Goal: Find contact information: Find contact information

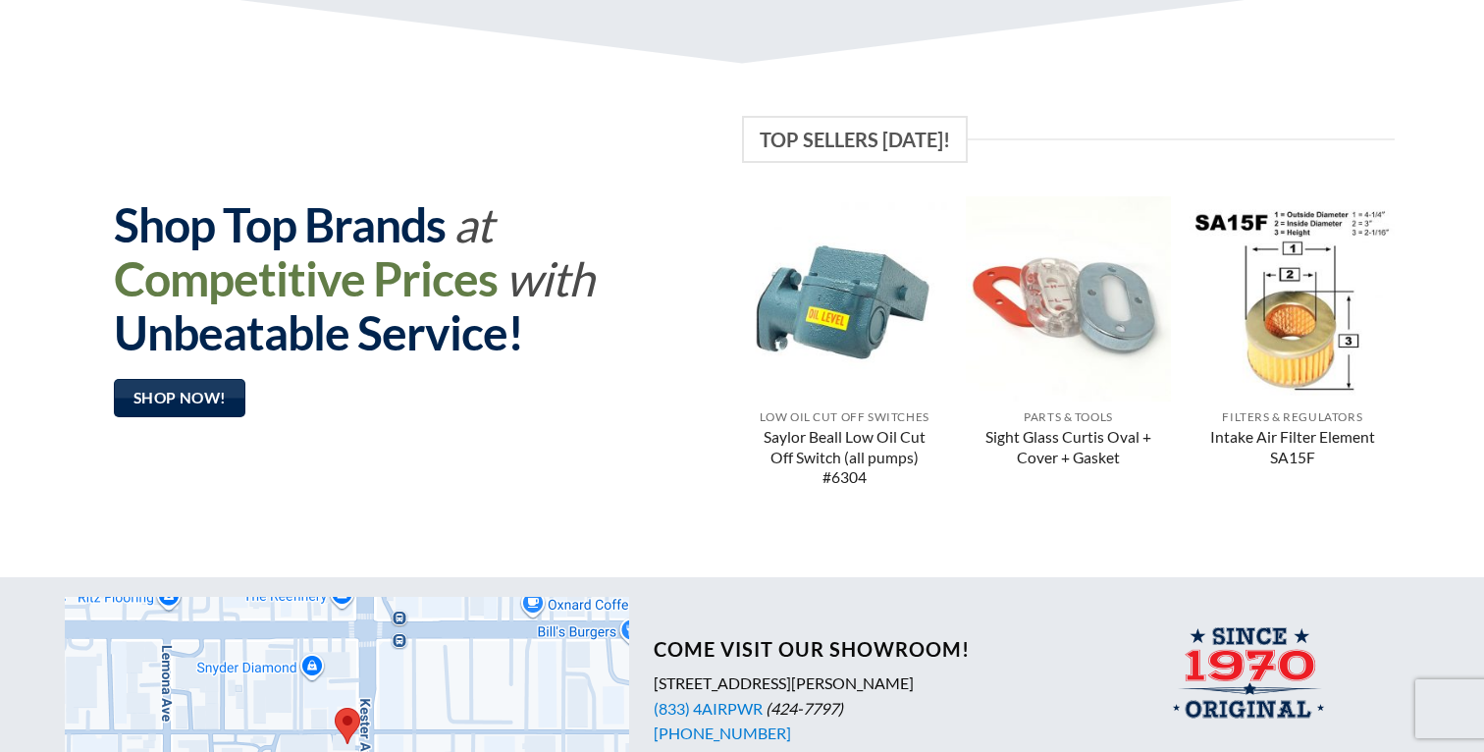
scroll to position [1700, 0]
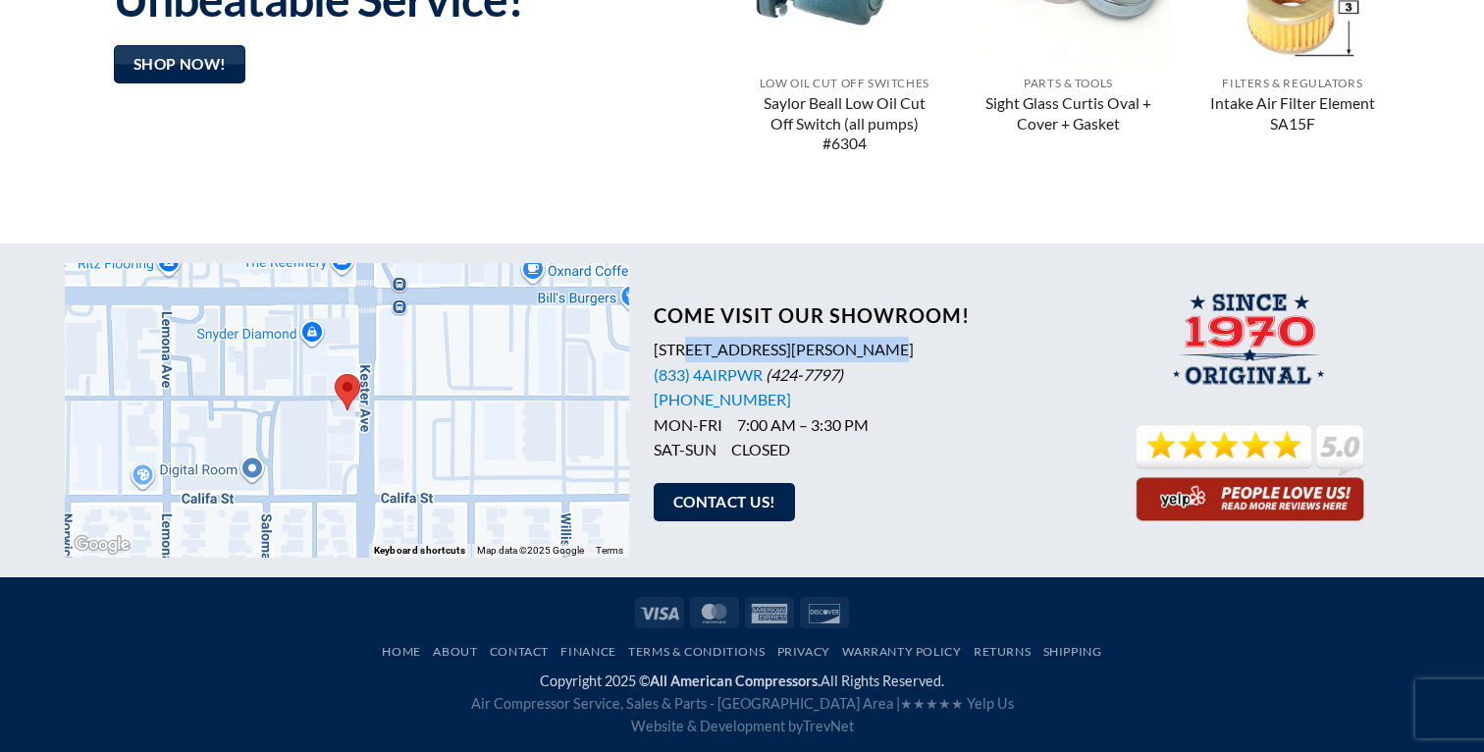
drag, startPoint x: 864, startPoint y: 347, endPoint x: 690, endPoint y: 349, distance: 173.8
click at [690, 349] on p "5927 Kester Avenue, Van Nuys, CA 91411 (833) 4AIRPWR (424-7797) (818) 785-9306 …" at bounding box center [867, 400] width 427 height 126
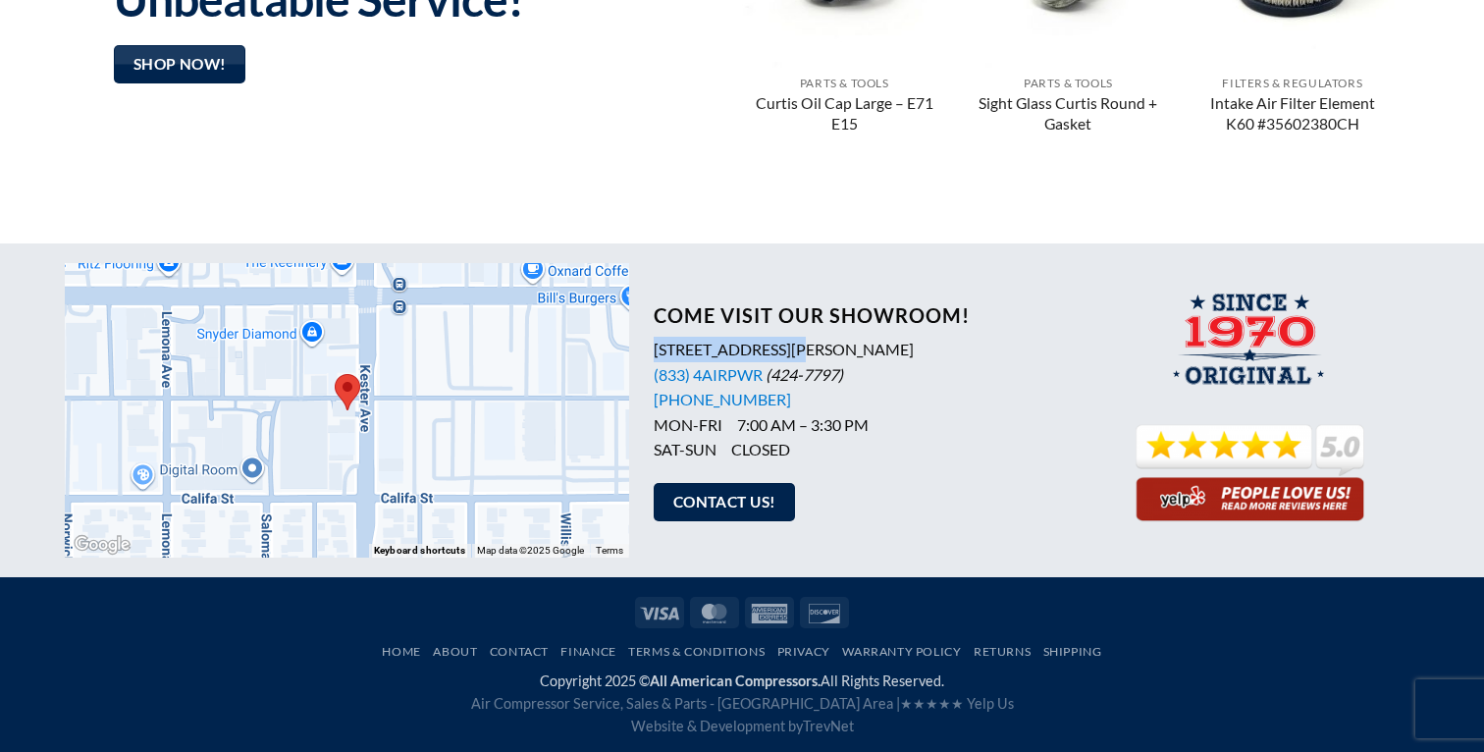
drag, startPoint x: 793, startPoint y: 346, endPoint x: 651, endPoint y: 350, distance: 142.4
click at [651, 350] on div "Come Visit Our Showroom! 5927 Kester Avenue, Van Nuys, CA 91411 (833) 4AIRPWR (…" at bounding box center [855, 410] width 452 height 253
copy p "5927 Kester Avenue"
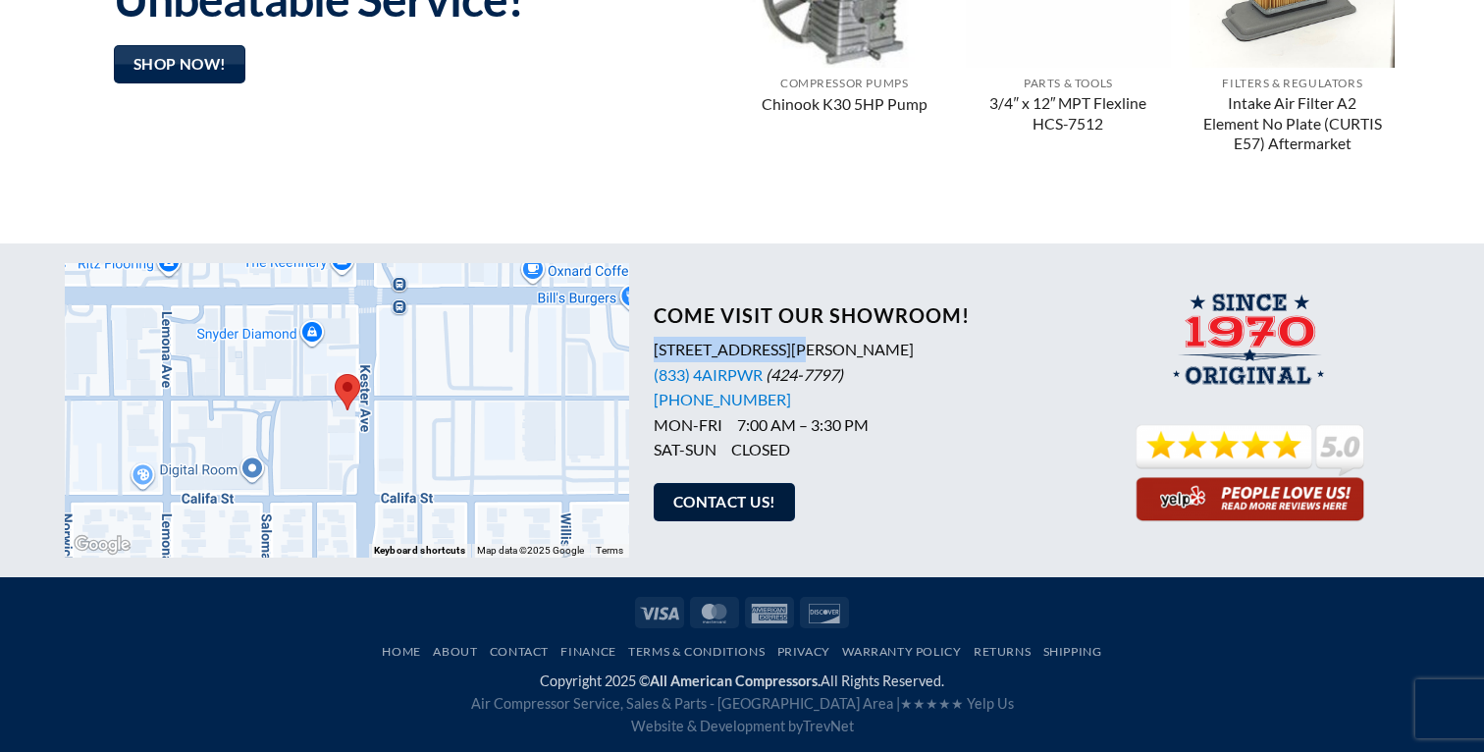
click at [728, 505] on span "Contact Us!" at bounding box center [724, 502] width 103 height 25
